Goal: Check status: Check status

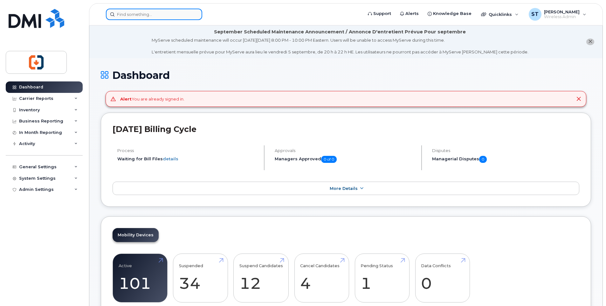
click at [132, 12] on input at bounding box center [154, 14] width 96 height 11
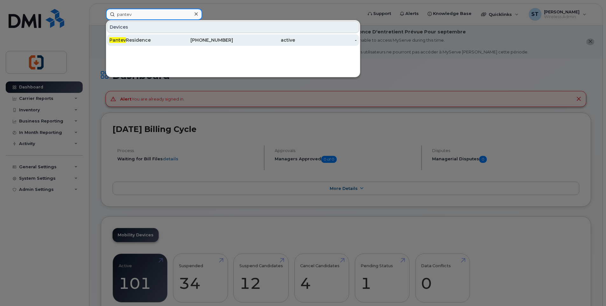
type input "pantev"
click at [134, 40] on div "Pantev Residence" at bounding box center [140, 40] width 62 height 6
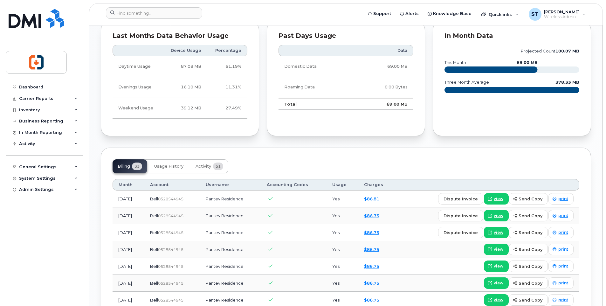
scroll to position [573, 0]
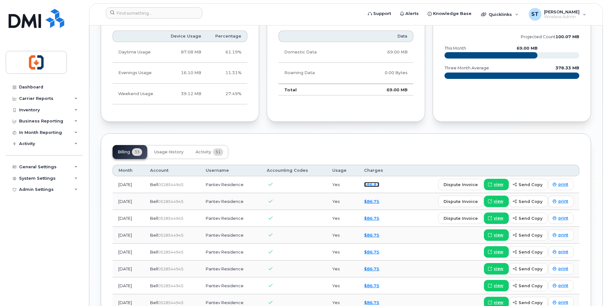
click at [375, 185] on link "$86.81" at bounding box center [371, 184] width 15 height 5
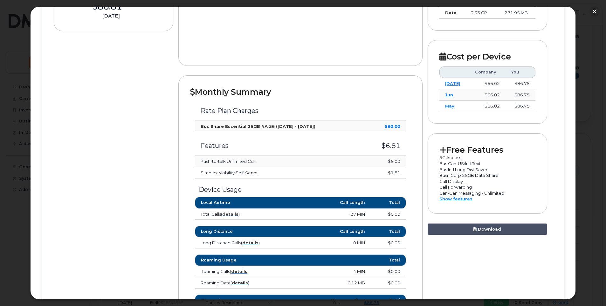
scroll to position [0, 0]
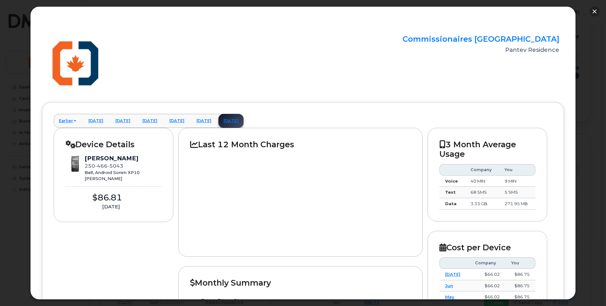
click at [593, 10] on button "button" at bounding box center [595, 11] width 10 height 10
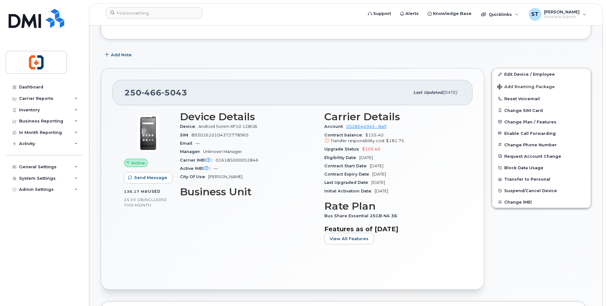
scroll to position [127, 0]
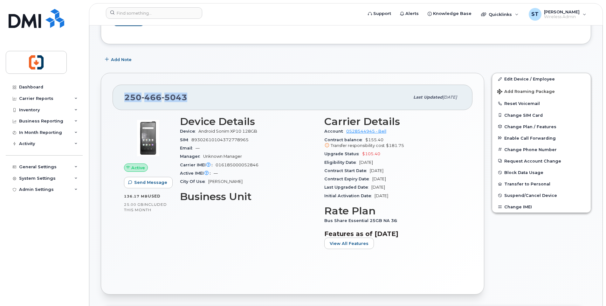
drag, startPoint x: 124, startPoint y: 97, endPoint x: 198, endPoint y: 98, distance: 73.8
click at [198, 98] on div "[PHONE_NUMBER]" at bounding box center [266, 97] width 285 height 13
drag, startPoint x: 198, startPoint y: 98, endPoint x: 178, endPoint y: 97, distance: 19.7
drag, startPoint x: 178, startPoint y: 97, endPoint x: 222, endPoint y: 94, distance: 44.0
click at [222, 94] on div "[PHONE_NUMBER]" at bounding box center [266, 97] width 285 height 13
